Goal: Information Seeking & Learning: Understand process/instructions

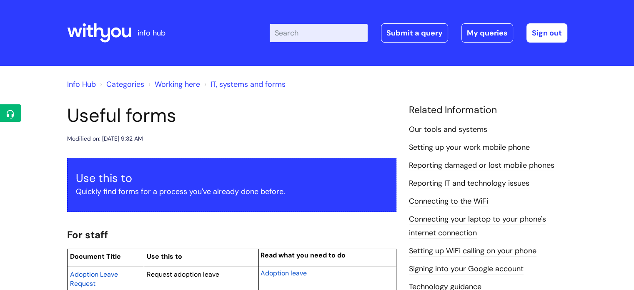
click at [299, 34] on input "Enter your search term here..." at bounding box center [319, 33] width 98 height 18
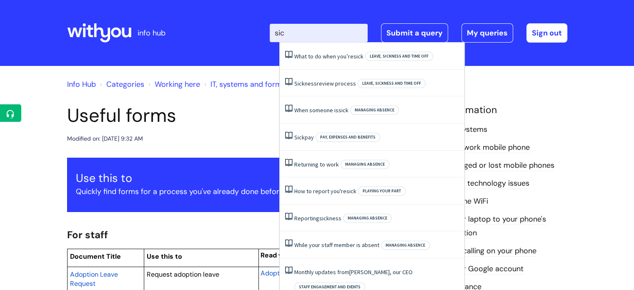
type input "sick"
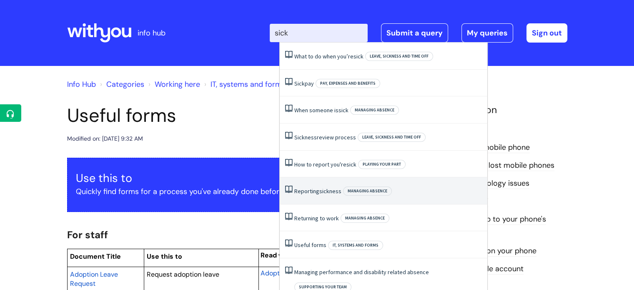
click at [322, 190] on span "sickness" at bounding box center [330, 191] width 22 height 8
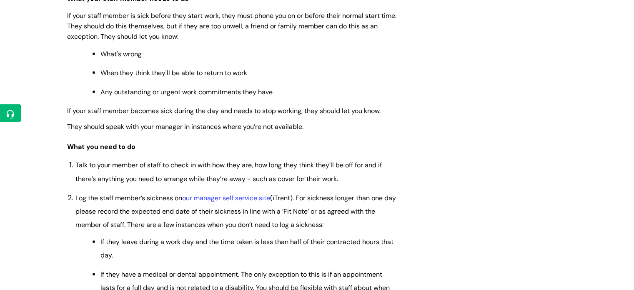
scroll to position [250, 0]
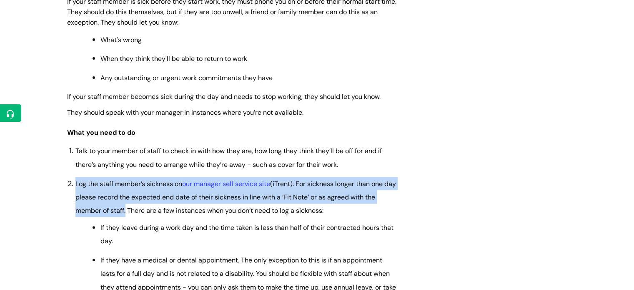
drag, startPoint x: 75, startPoint y: 182, endPoint x: 125, endPoint y: 206, distance: 55.4
click at [125, 206] on span "Log the staff member’s sickness on our manager self service site (iTrent). For …" at bounding box center [235, 197] width 321 height 36
